Goal: Navigation & Orientation: Find specific page/section

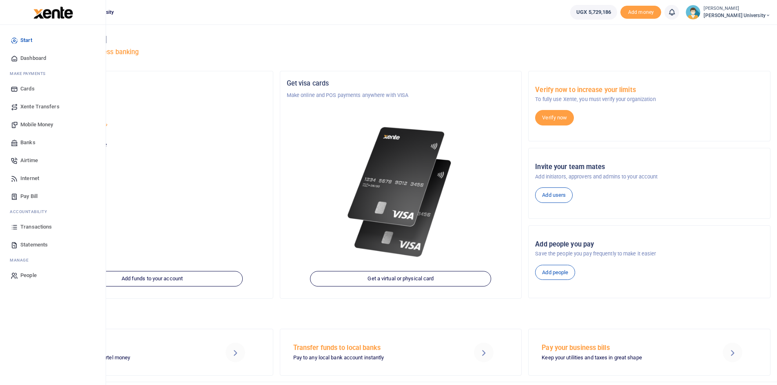
click at [37, 57] on span "Dashboard" at bounding box center [33, 58] width 26 height 8
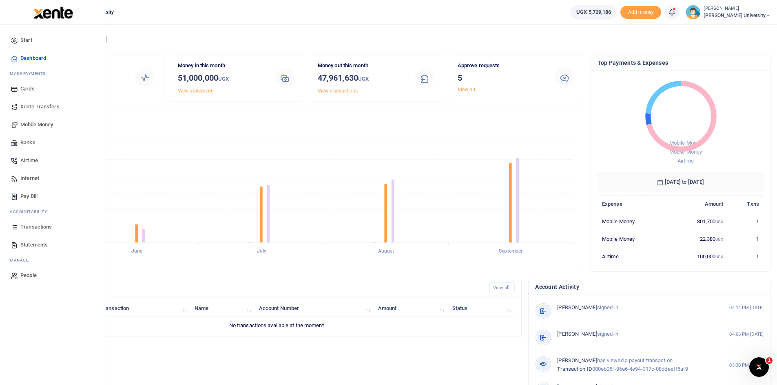
click at [31, 59] on span "Dashboard" at bounding box center [33, 58] width 26 height 8
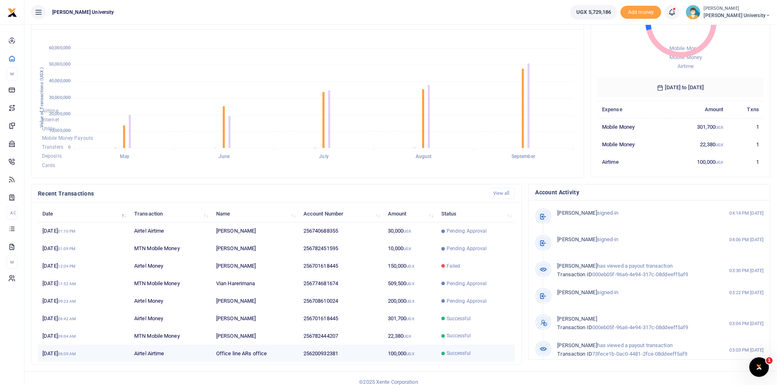
scroll to position [102, 0]
